Goal: Share content: Share content

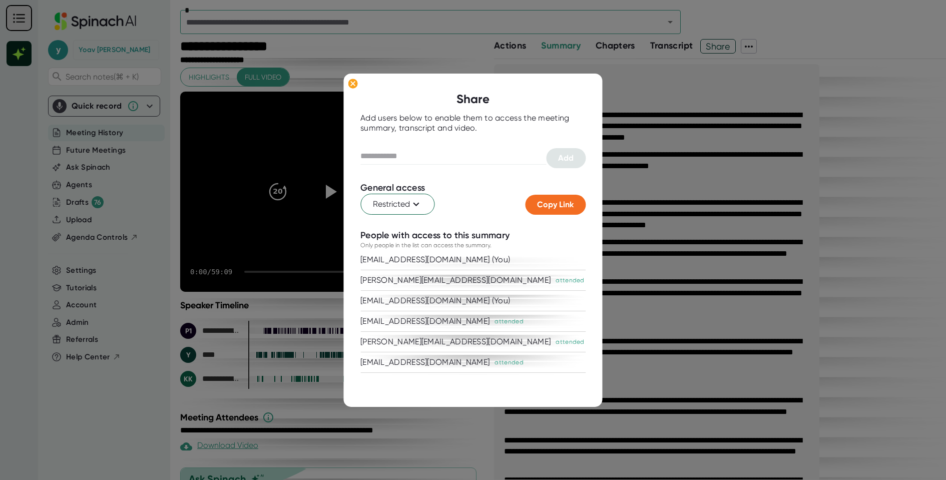
click at [691, 76] on div at bounding box center [473, 240] width 946 height 480
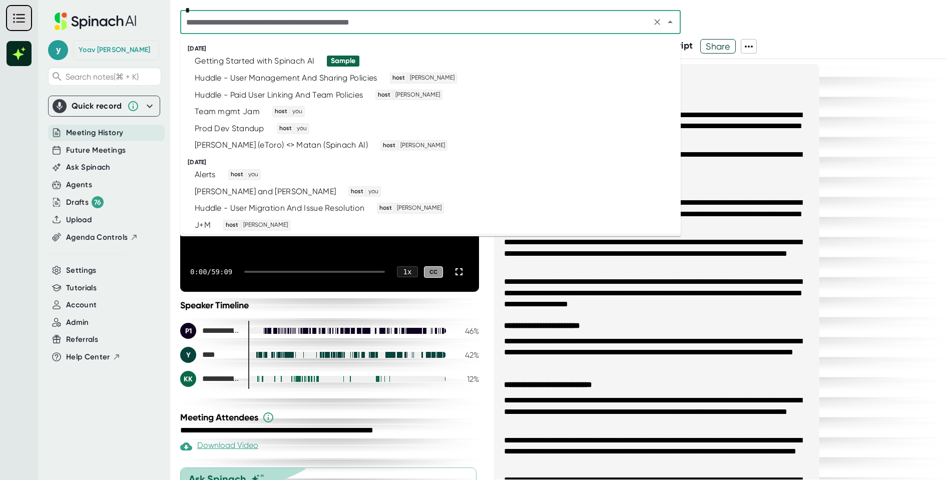
click at [479, 24] on input "text" at bounding box center [415, 22] width 465 height 14
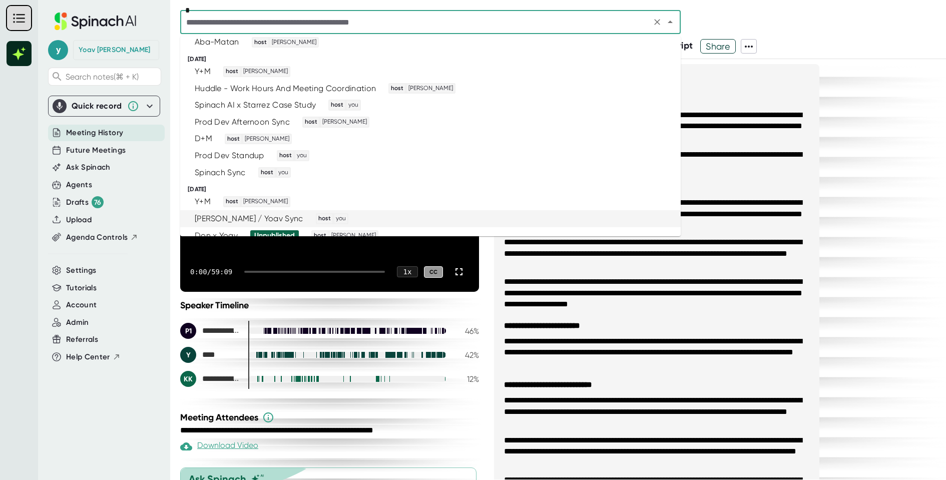
scroll to position [381, 0]
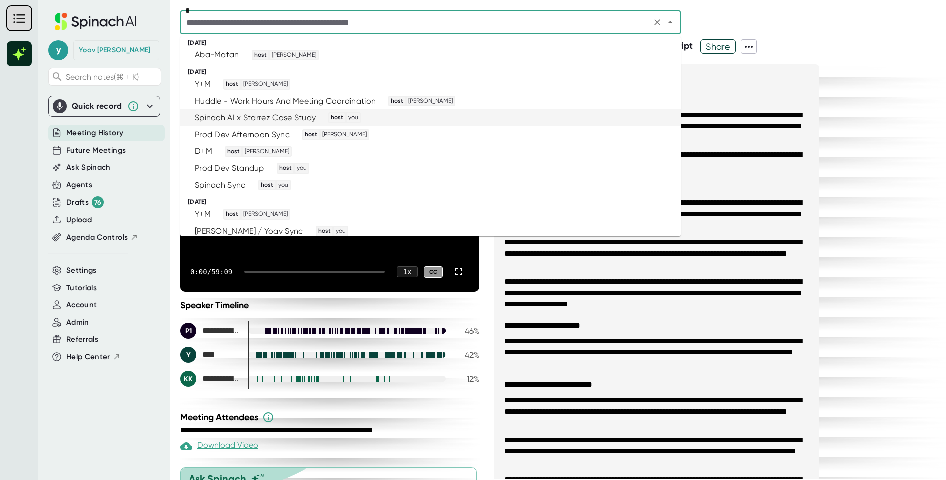
click at [307, 113] on div "Spinach AI x Starrez Case Study" at bounding box center [255, 118] width 121 height 10
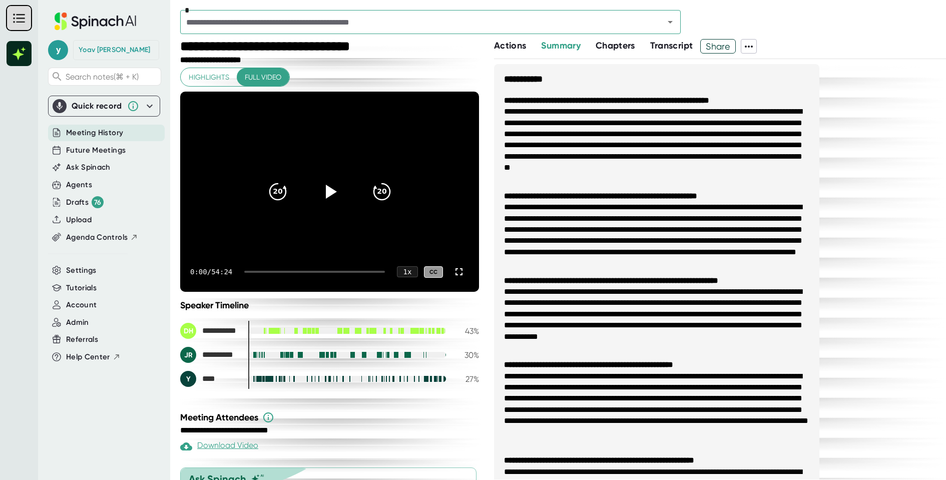
click at [752, 40] on span at bounding box center [748, 46] width 15 height 13
click at [767, 83] on div "Copy Transcript" at bounding box center [781, 83] width 61 height 10
